Goal: Task Accomplishment & Management: Use online tool/utility

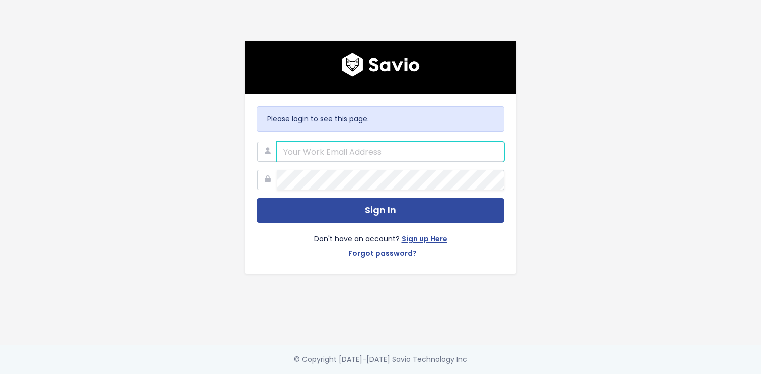
type input "michaela.jarvis@motion.io"
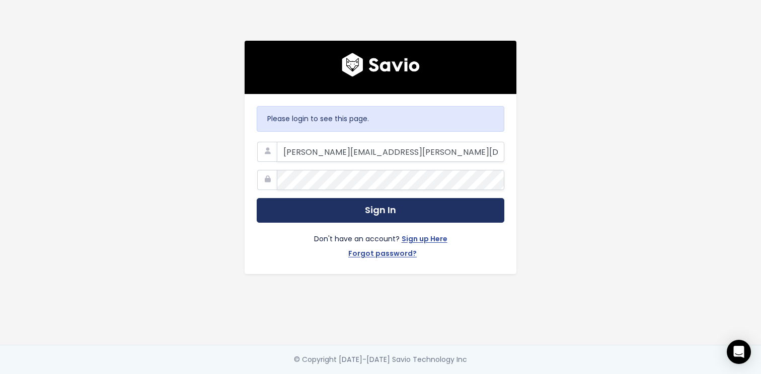
click at [376, 205] on button "Sign In" at bounding box center [381, 210] width 248 height 25
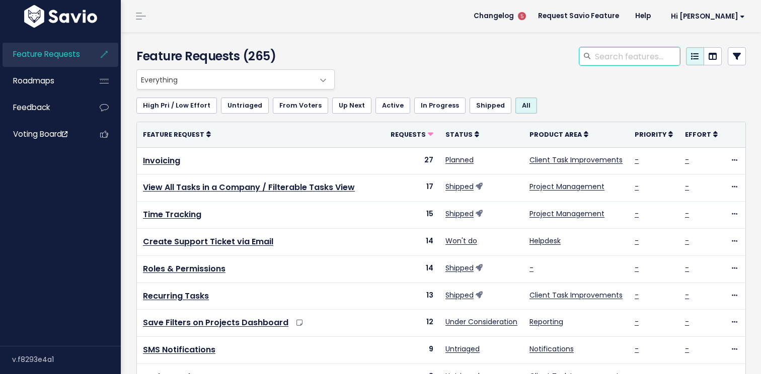
click at [631, 55] on input "search" at bounding box center [637, 56] width 86 height 18
type input "@eidim"
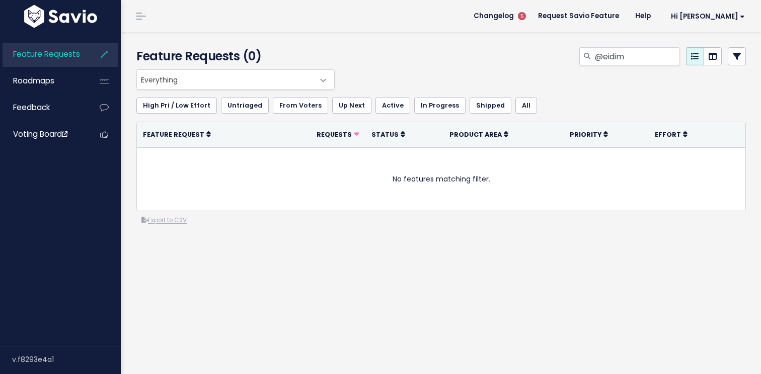
click at [48, 122] on ul "Feature Requests Roadmaps Feedback Voting Board" at bounding box center [61, 95] width 116 height 104
click at [54, 109] on link "Feedback" at bounding box center [43, 107] width 81 height 23
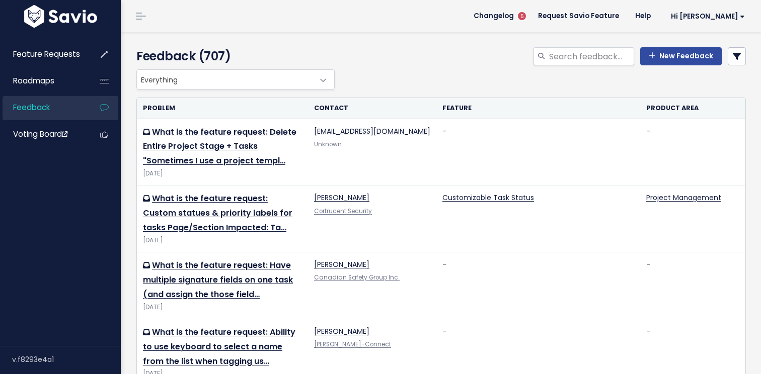
click at [56, 113] on link "Feedback" at bounding box center [43, 107] width 81 height 23
click at [349, 112] on th "Contact" at bounding box center [372, 108] width 128 height 21
click at [737, 58] on icon at bounding box center [737, 56] width 8 height 8
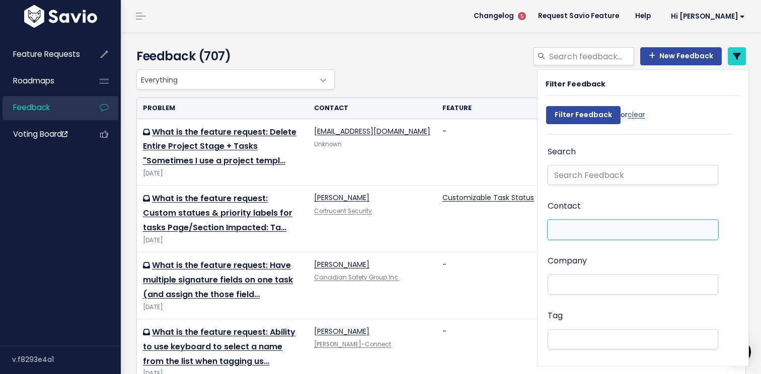
click at [592, 228] on li at bounding box center [630, 230] width 160 height 11
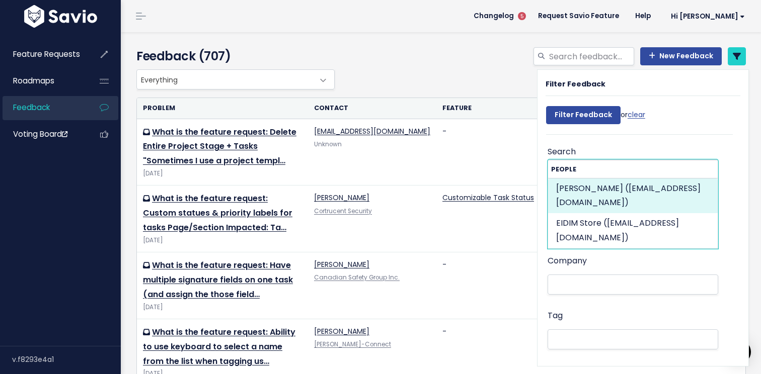
type input "@ei"
select select "90212976"
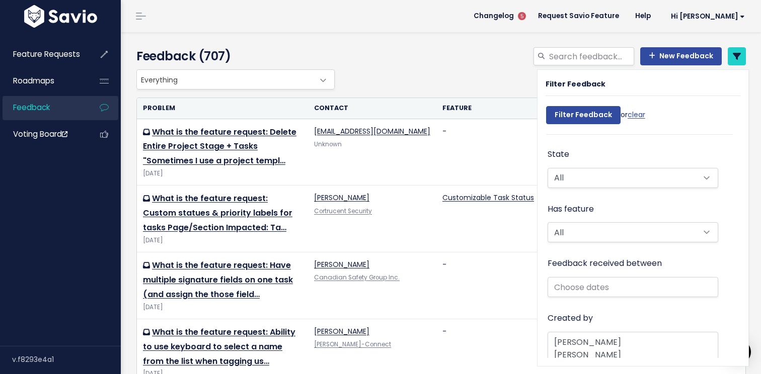
scroll to position [225, 0]
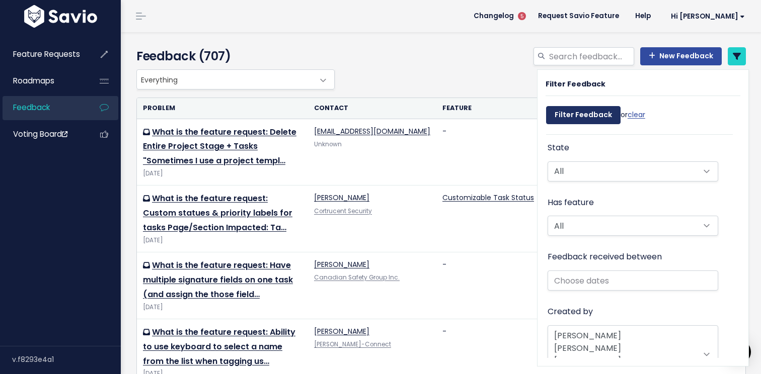
click at [590, 116] on input "Filter Feedback" at bounding box center [583, 115] width 74 height 18
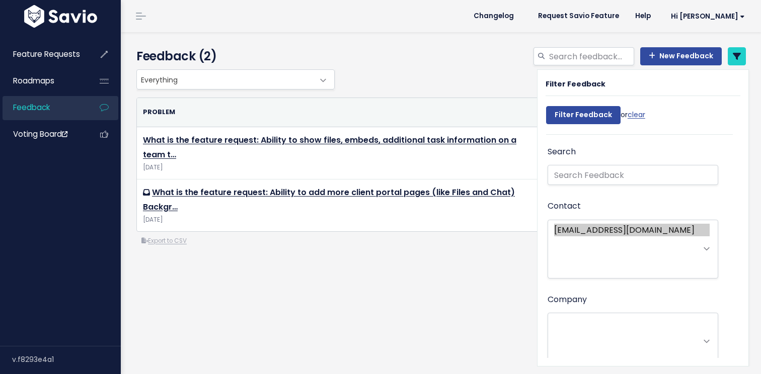
select select
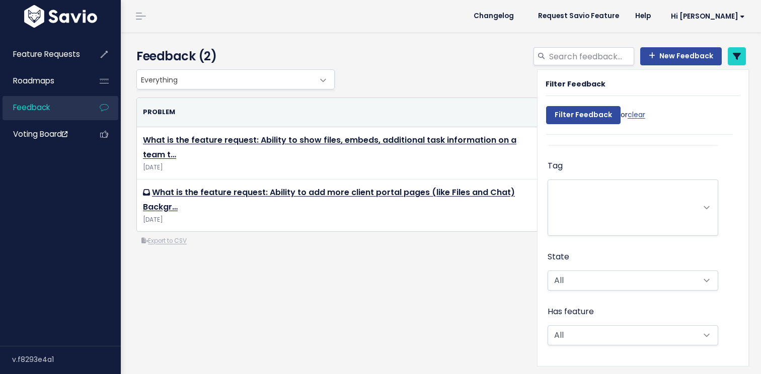
scroll to position [237, 0]
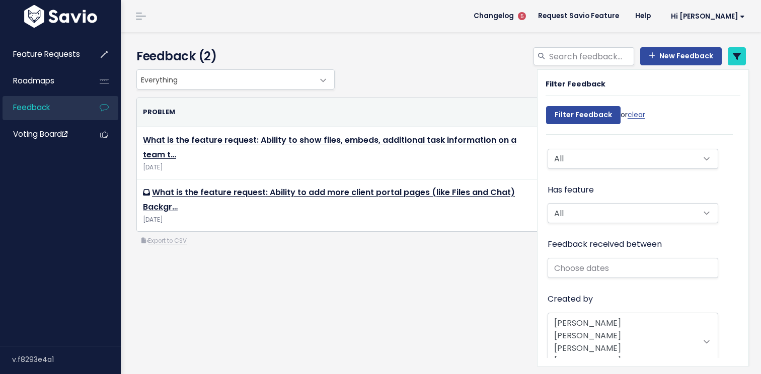
click at [305, 312] on div "Everything No Product Area Project Management Client Task Improvements Integrat…" at bounding box center [441, 198] width 624 height 258
click at [426, 84] on div "Everything No Product Area Project Management Client Task Improvements Integrat…" at bounding box center [438, 79] width 609 height 20
click at [741, 63] on link at bounding box center [737, 56] width 18 height 18
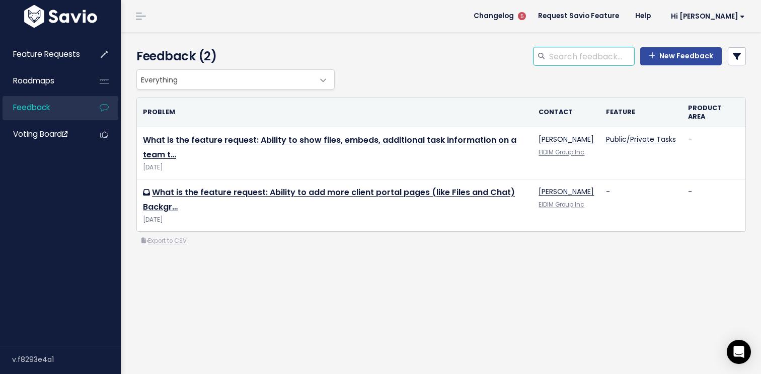
click at [579, 53] on input "search" at bounding box center [591, 56] width 86 height 18
type input "@eidi"
drag, startPoint x: 580, startPoint y: 56, endPoint x: 541, endPoint y: 50, distance: 39.2
click at [541, 50] on div "@eidi" at bounding box center [583, 56] width 101 height 18
click at [678, 56] on link "New Feedback" at bounding box center [681, 56] width 82 height 18
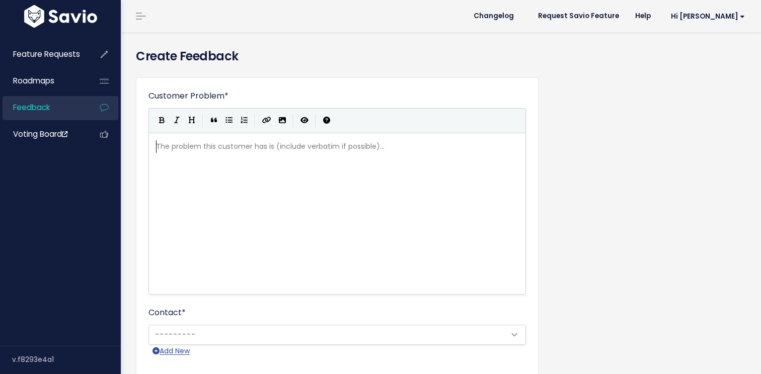
scroll to position [1, 0]
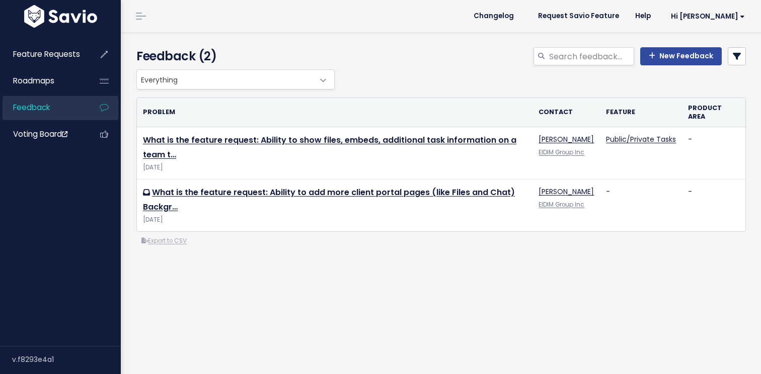
select select
click at [737, 56] on icon at bounding box center [737, 56] width 8 height 8
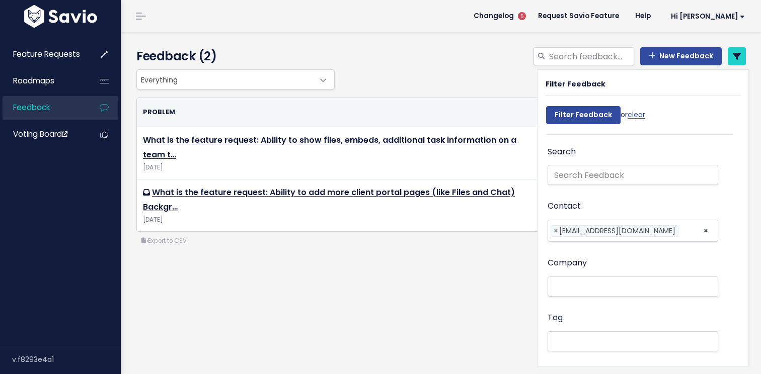
click at [702, 231] on ul "× × [EMAIL_ADDRESS][DOMAIN_NAME]" at bounding box center [633, 230] width 170 height 21
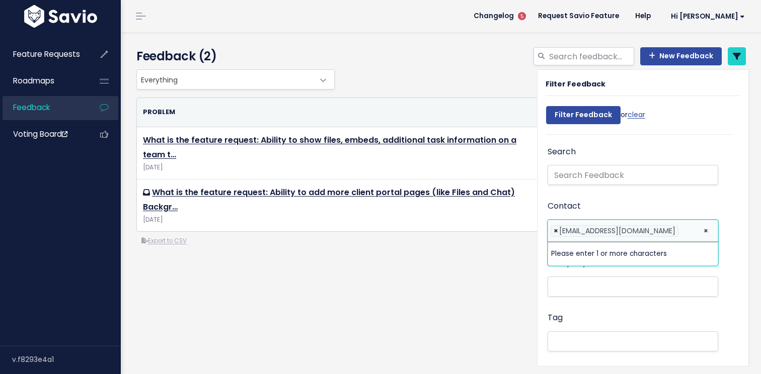
click at [556, 230] on span "×" at bounding box center [555, 231] width 5 height 11
select select
click at [556, 229] on li at bounding box center [630, 230] width 160 height 11
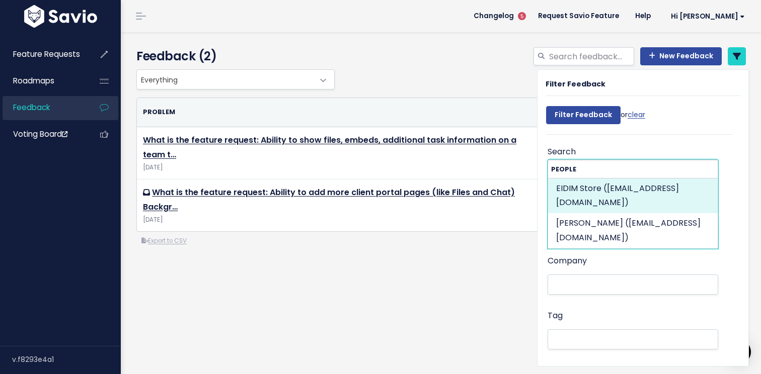
type input "@ei"
select select "92209716"
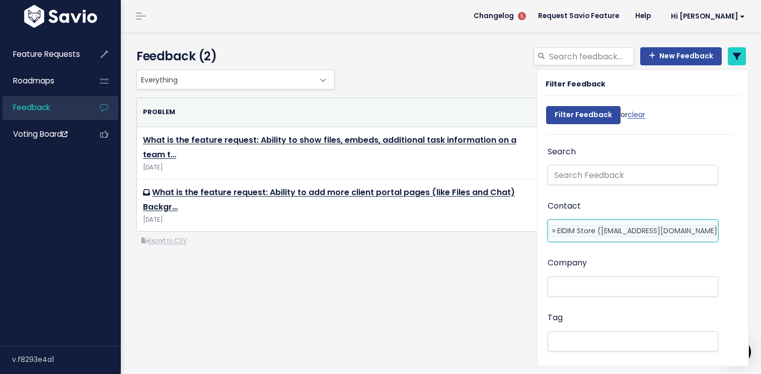
click at [581, 98] on div "Filter Feedback Filter Feedback or clear Search Contact prince.colis@eidim.com …" at bounding box center [642, 218] width 211 height 296
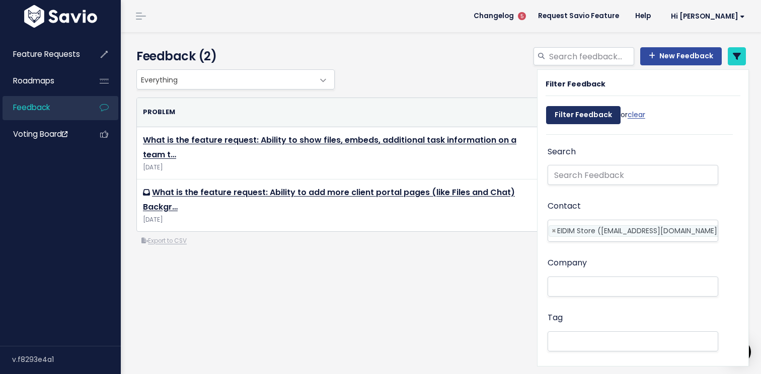
click at [581, 111] on input "Filter Feedback" at bounding box center [583, 115] width 74 height 18
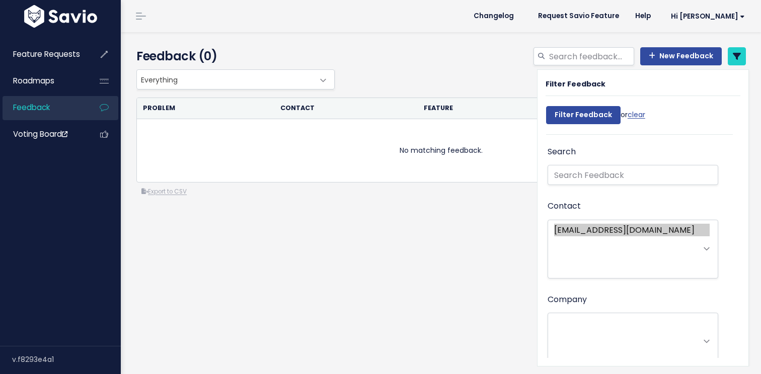
select select
